Goal: Use online tool/utility: Utilize a website feature to perform a specific function

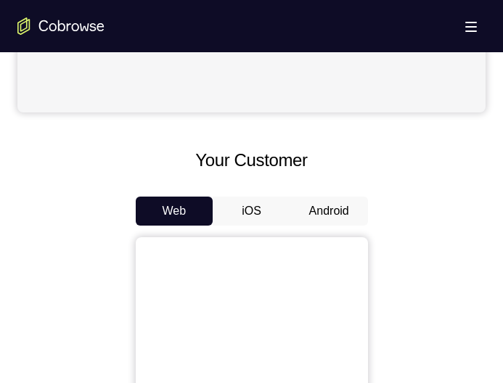
scroll to position [550, 0]
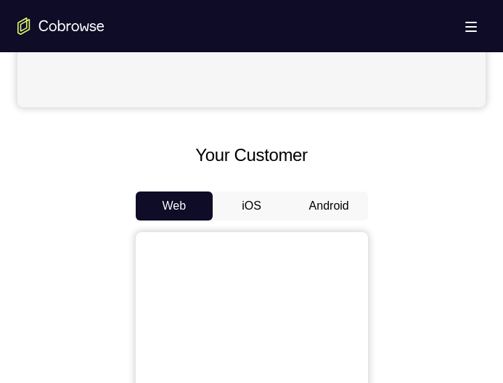
click at [319, 208] on button "Android" at bounding box center [329, 206] width 78 height 29
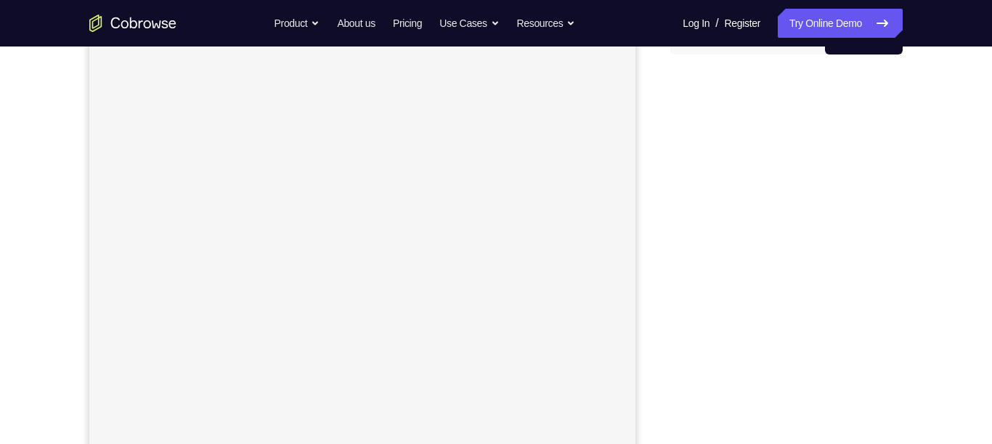
scroll to position [162, 0]
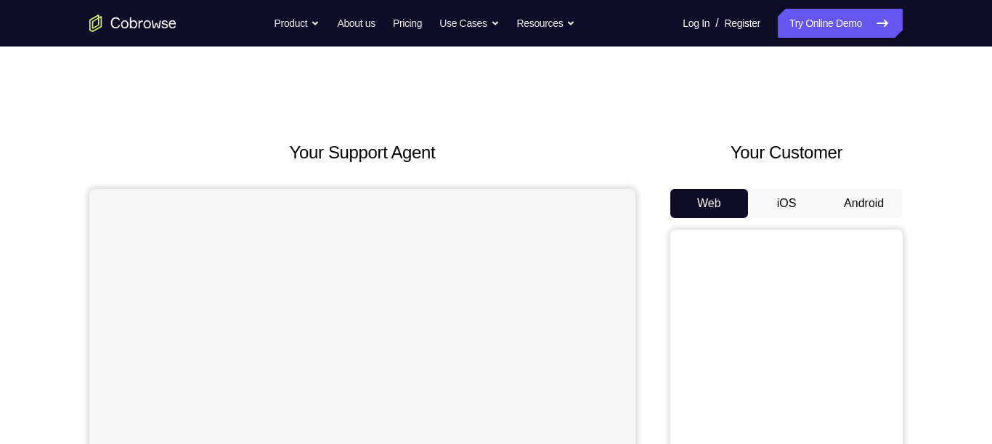
click at [557, 146] on h2 "Your Support Agent" at bounding box center [362, 152] width 546 height 26
click at [552, 146] on h2 "Your Support Agent" at bounding box center [362, 152] width 546 height 26
click at [875, 216] on button "Android" at bounding box center [864, 203] width 78 height 29
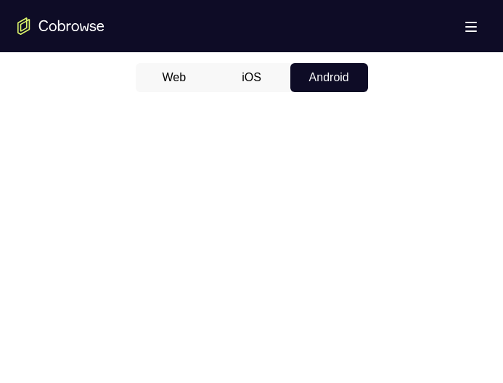
scroll to position [679, 0]
